Goal: Information Seeking & Learning: Check status

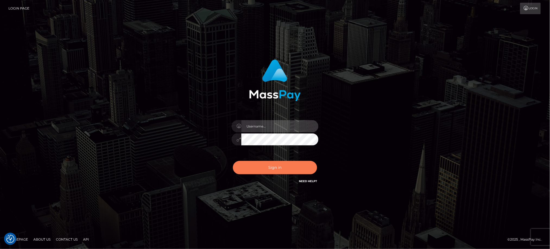
type input "Jiecel"
click at [299, 170] on button "Sign in" at bounding box center [275, 167] width 84 height 13
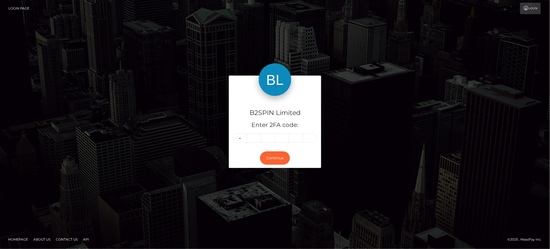
type input "6"
type input "7"
type input "8"
type input "1"
type input "4"
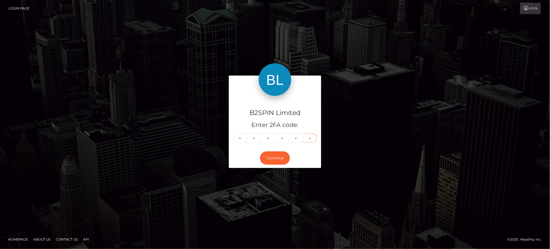
type input "1"
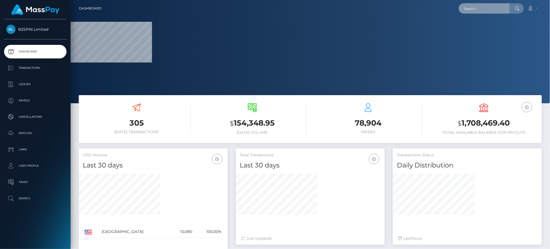
click at [488, 7] on input "text" at bounding box center [484, 8] width 51 height 10
paste input "3406682"
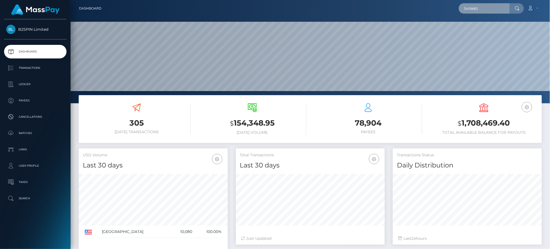
scroll to position [96, 149]
click at [486, 10] on input "3406682" at bounding box center [484, 8] width 51 height 10
drag, startPoint x: 500, startPoint y: 6, endPoint x: 375, endPoint y: 10, distance: 125.5
click at [375, 10] on div "3406682 Loading... Loading... Account Edit Profile Logout" at bounding box center [324, 8] width 436 height 11
paste input "17344290-d5e9-4958-9ff4-0f691a2d4b27"
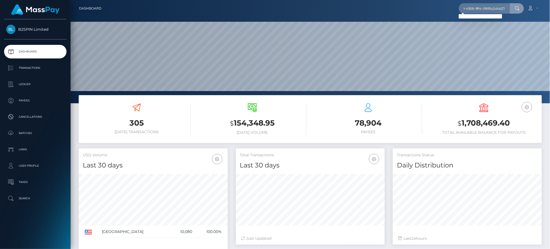
scroll to position [0, 0]
click at [500, 6] on input "17344290-d5e9-4958-9ff4-0f691a2d4b27" at bounding box center [484, 8] width 51 height 10
paste input "a8471865-d804-4706-8589-31f47a4db2d6"
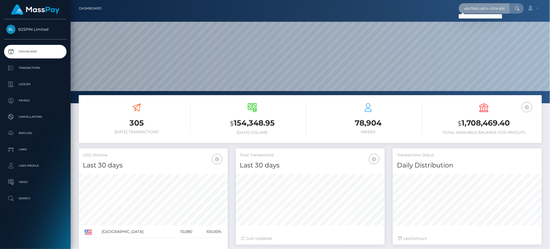
click at [480, 8] on input "a8471865-d804-4706-8589-31f47a4db2d6" at bounding box center [484, 8] width 51 height 10
paste input "5921c6b9-5a90-4ee3-a89b-c30ed07fd885"
click at [479, 7] on input "5921c6b9-5a90-4ee3-a89b-c30ed07fd885" at bounding box center [484, 8] width 51 height 10
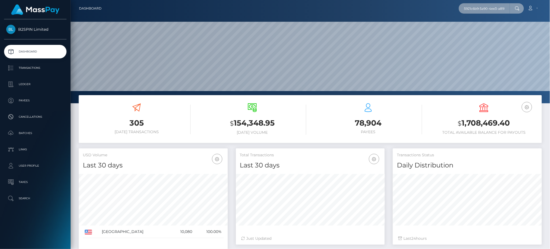
click at [479, 7] on input "5921c6b9-5a90-4ee3-a89b-c30ed07fd885" at bounding box center [484, 8] width 51 height 10
paste input "3406682"
click at [485, 5] on input "3406682" at bounding box center [484, 8] width 51 height 10
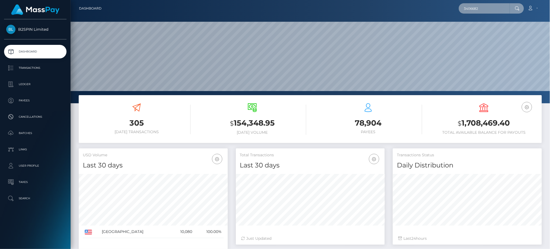
click at [485, 5] on input "3406682" at bounding box center [484, 8] width 51 height 10
paste input "79"
click at [486, 12] on input "3406679" at bounding box center [484, 8] width 51 height 10
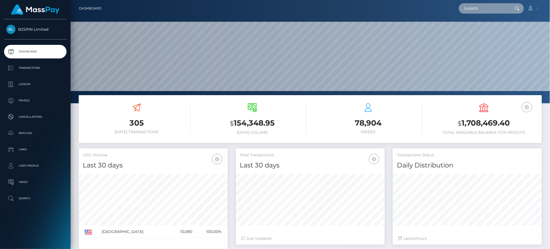
paste input "3"
drag, startPoint x: 483, startPoint y: 8, endPoint x: 408, endPoint y: 9, distance: 75.2
click at [408, 9] on div "3406673 Loading... Loading... Account Edit Profile Logout" at bounding box center [324, 8] width 436 height 11
paste input "1048222474"
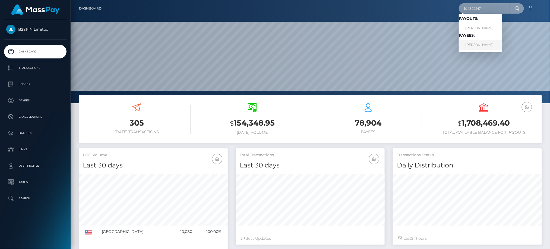
type input "1048222474"
click at [477, 45] on link "Shin Mei Loo" at bounding box center [480, 45] width 43 height 10
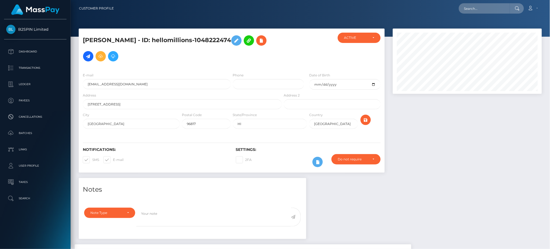
scroll to position [65, 149]
drag, startPoint x: 81, startPoint y: 229, endPoint x: 99, endPoint y: 228, distance: 18.2
click at [81, 229] on div "Note Type Compliance Clear Compliance General Note Type" at bounding box center [108, 219] width 56 height 25
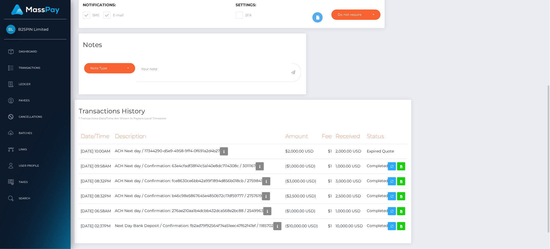
click at [498, 100] on div "Notes Note Type Compliance Clear Compliance General Note Type" at bounding box center [310, 140] width 471 height 215
click at [396, 152] on td "Expired Quote" at bounding box center [386, 151] width 42 height 15
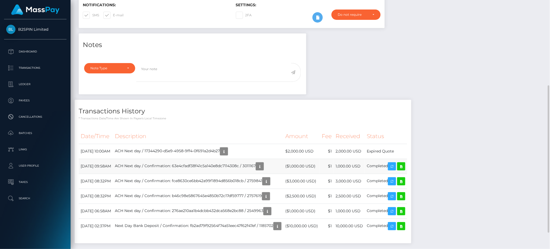
copy tbody "Expired Quote"
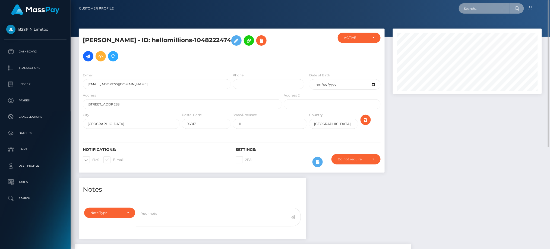
click at [496, 10] on input "text" at bounding box center [484, 8] width 51 height 10
paste input "1028664305"
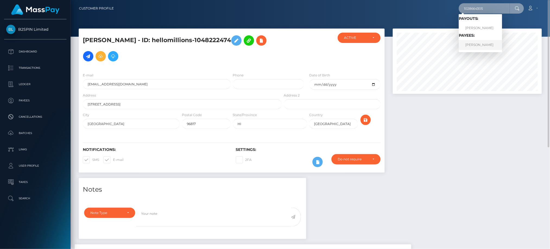
type input "1028664305"
click at [475, 46] on link "THOMAS CHARLES RAINE" at bounding box center [480, 45] width 43 height 10
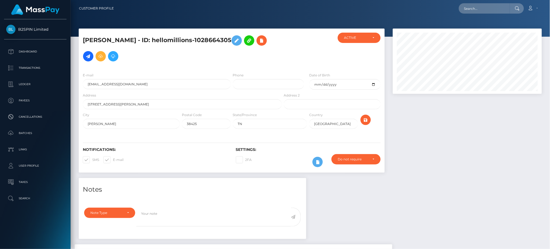
scroll to position [65, 149]
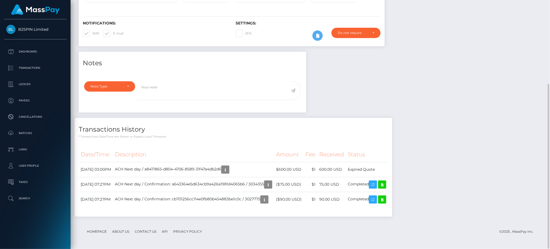
click at [381, 168] on td "Expired Quote" at bounding box center [367, 169] width 42 height 15
copy tbody "Expired Quote"
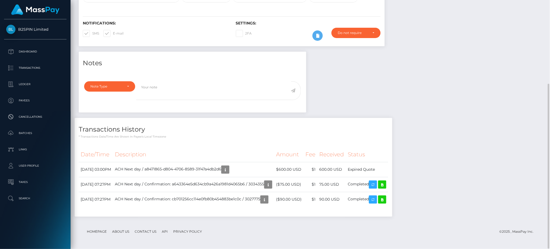
drag, startPoint x: 470, startPoint y: 9, endPoint x: 467, endPoint y: 12, distance: 4.4
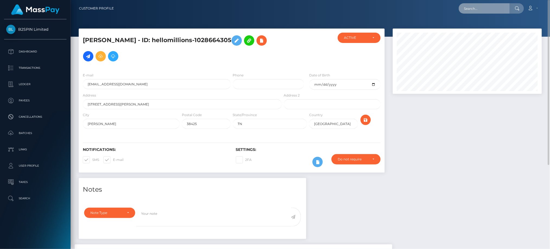
click at [497, 11] on input "text" at bounding box center [484, 8] width 51 height 10
paste input "1004419393"
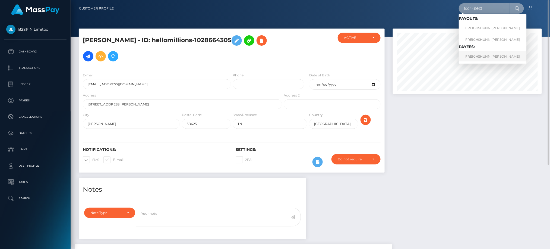
type input "1004419393"
click at [479, 57] on link "FREIGHSHUNN [PERSON_NAME]" at bounding box center [493, 56] width 68 height 10
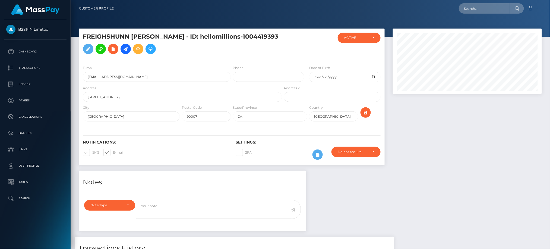
scroll to position [65, 149]
drag, startPoint x: 412, startPoint y: 6, endPoint x: 414, endPoint y: 14, distance: 8.8
click at [412, 8] on div "Loading... Loading... Account Edit Profile Logout" at bounding box center [330, 8] width 424 height 11
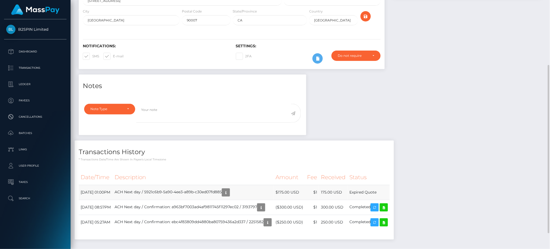
click at [390, 191] on td "Expired Quote" at bounding box center [369, 192] width 42 height 15
copy tbody "Expired Quote"
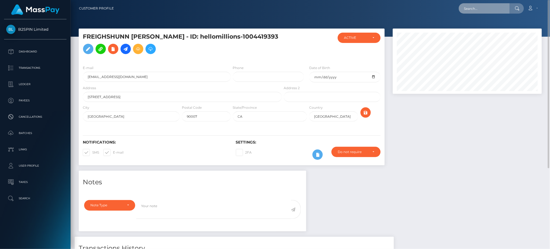
click at [489, 10] on input "text" at bounding box center [484, 8] width 51 height 10
paste input "3409084"
paste input "a05c60f3-d595-4f63-abb4-c5af2c5f2fba"
drag, startPoint x: 507, startPoint y: 5, endPoint x: 395, endPoint y: 6, distance: 111.3
click at [395, 6] on div "3409084 Loading... Loading... Account Edit Profile Logout" at bounding box center [330, 8] width 424 height 11
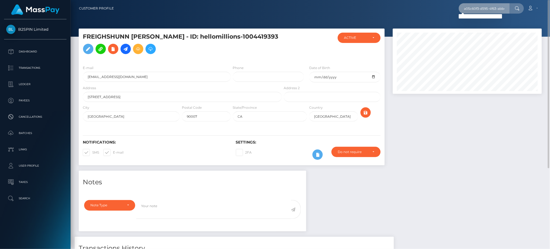
click at [508, 10] on input "a05c60f3-d595-4f63-abb4-c5af2c5f2fba" at bounding box center [484, 8] width 51 height 10
paste input "1801299951"
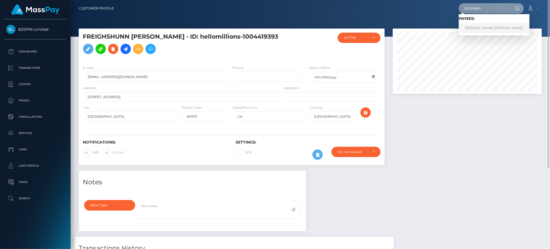
type input "1801299951"
click at [484, 32] on link "ESMERALDA NICOLE HERNANDEZ" at bounding box center [494, 28] width 71 height 10
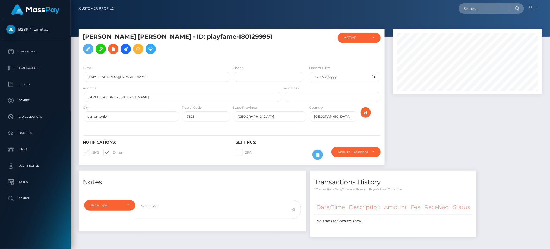
scroll to position [65, 149]
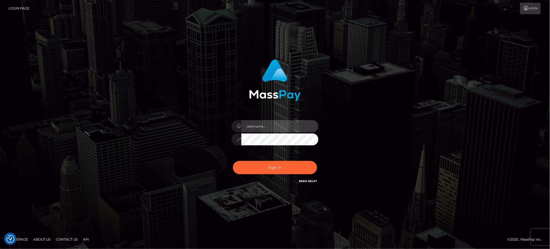
type input "Jiecel"
click at [510, 227] on div "Jiecel Sign in" at bounding box center [275, 125] width 550 height 220
